Goal: Communication & Community: Connect with others

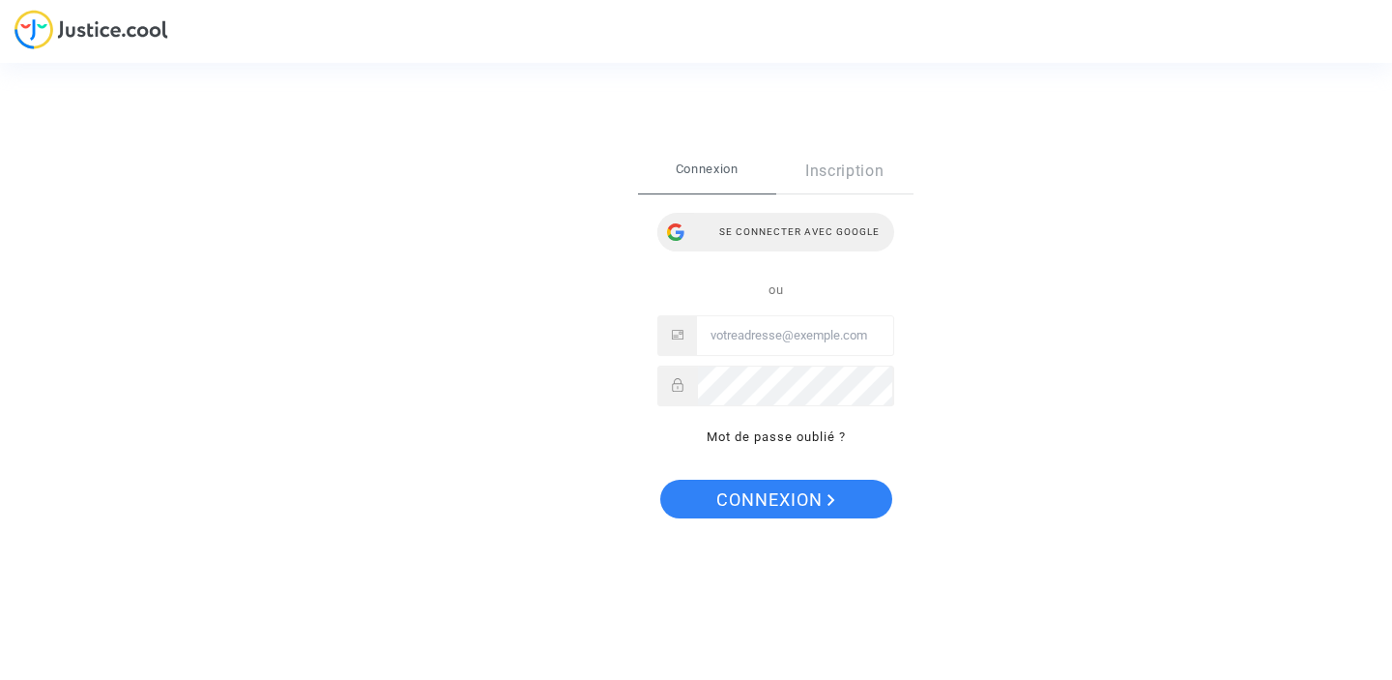
click at [779, 241] on div "Se connecter avec Google" at bounding box center [775, 232] width 237 height 39
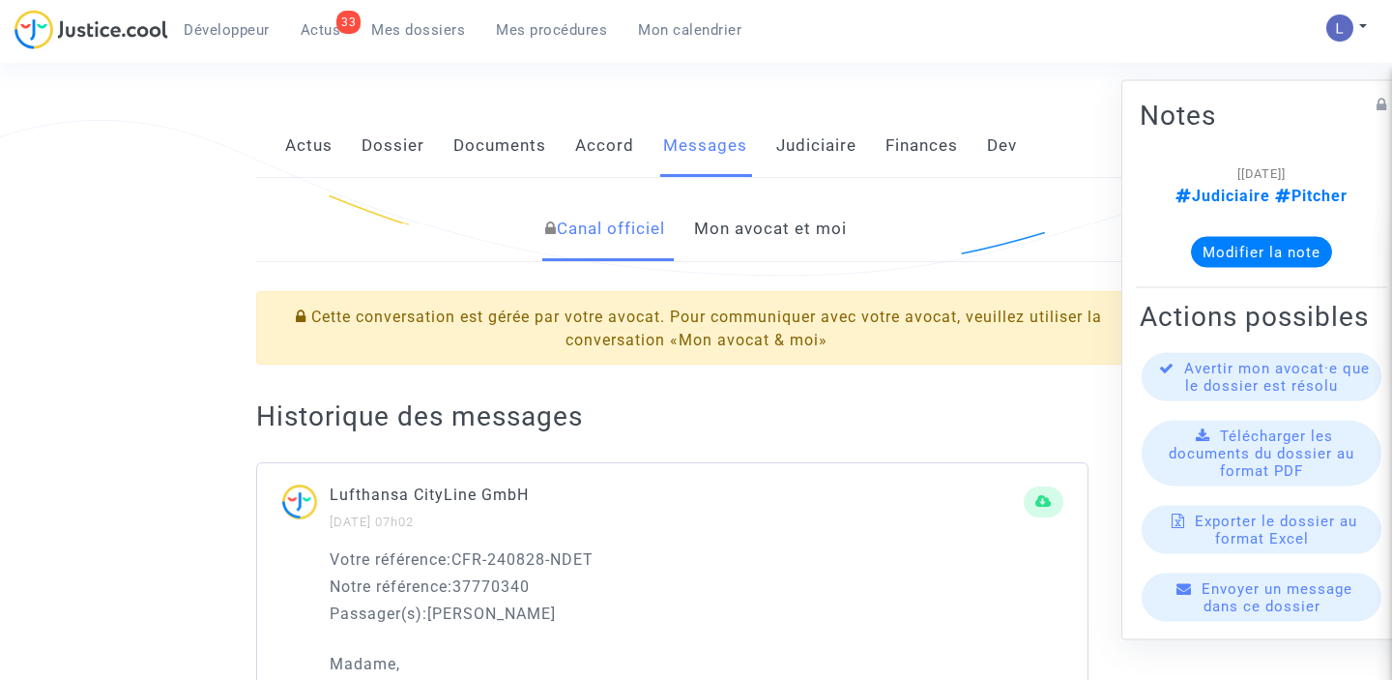
scroll to position [202, 0]
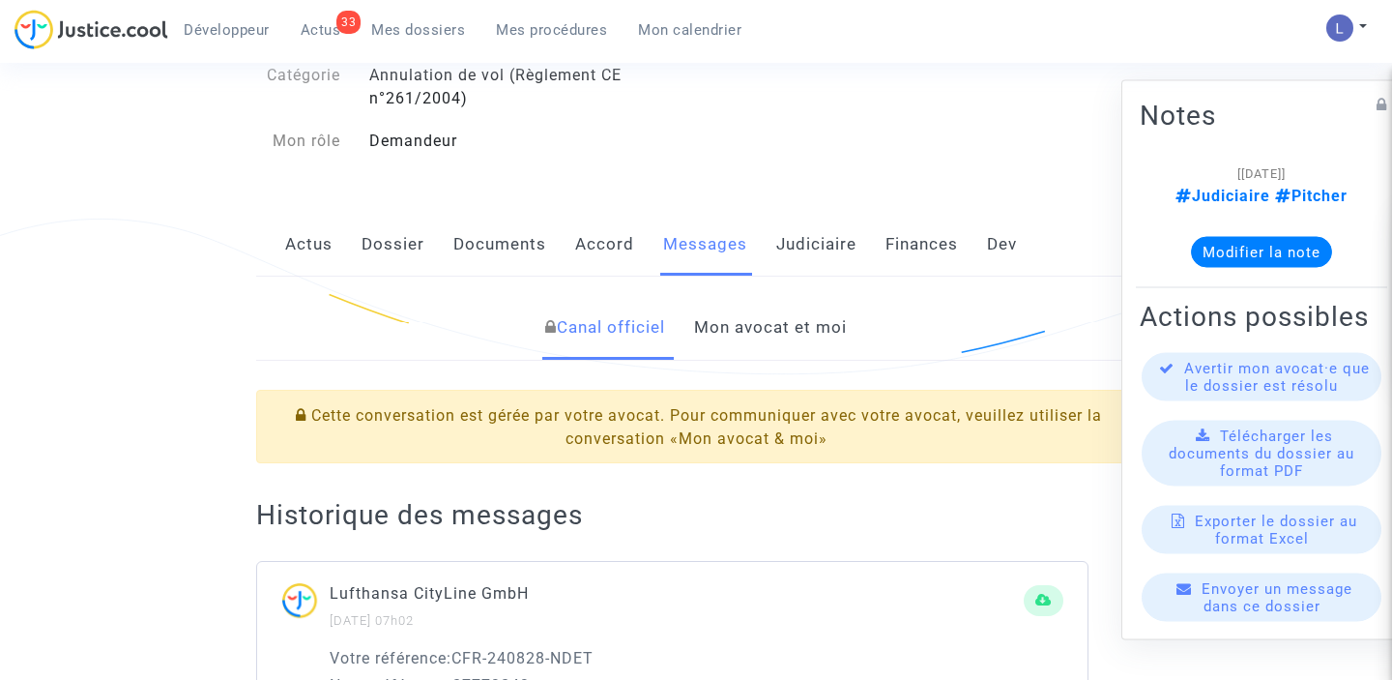
click at [774, 307] on link "Mon avocat et moi" at bounding box center [770, 328] width 153 height 64
